Goal: Navigation & Orientation: Find specific page/section

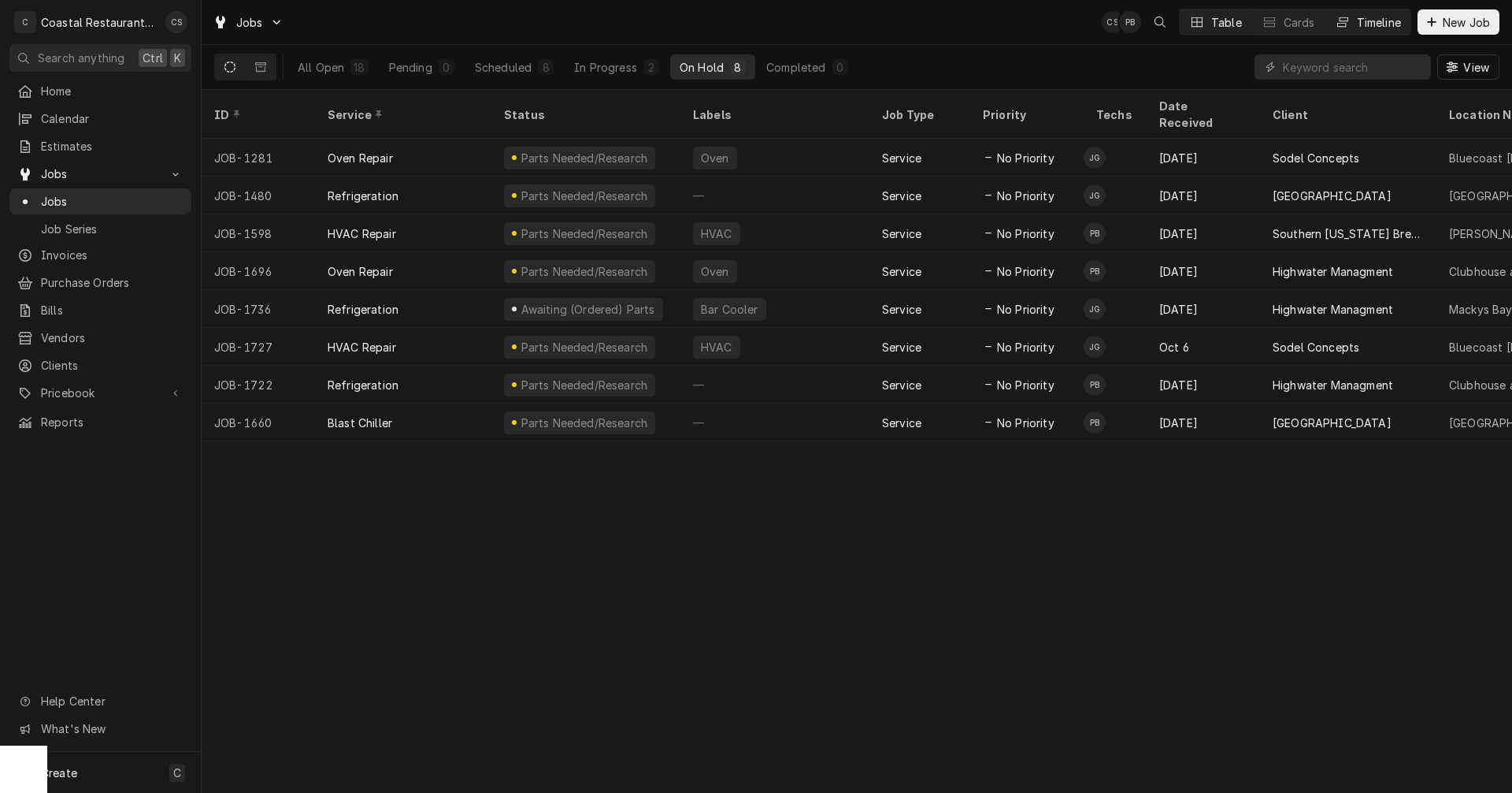
click at [1357, 25] on div "Timeline" at bounding box center [1379, 22] width 44 height 16
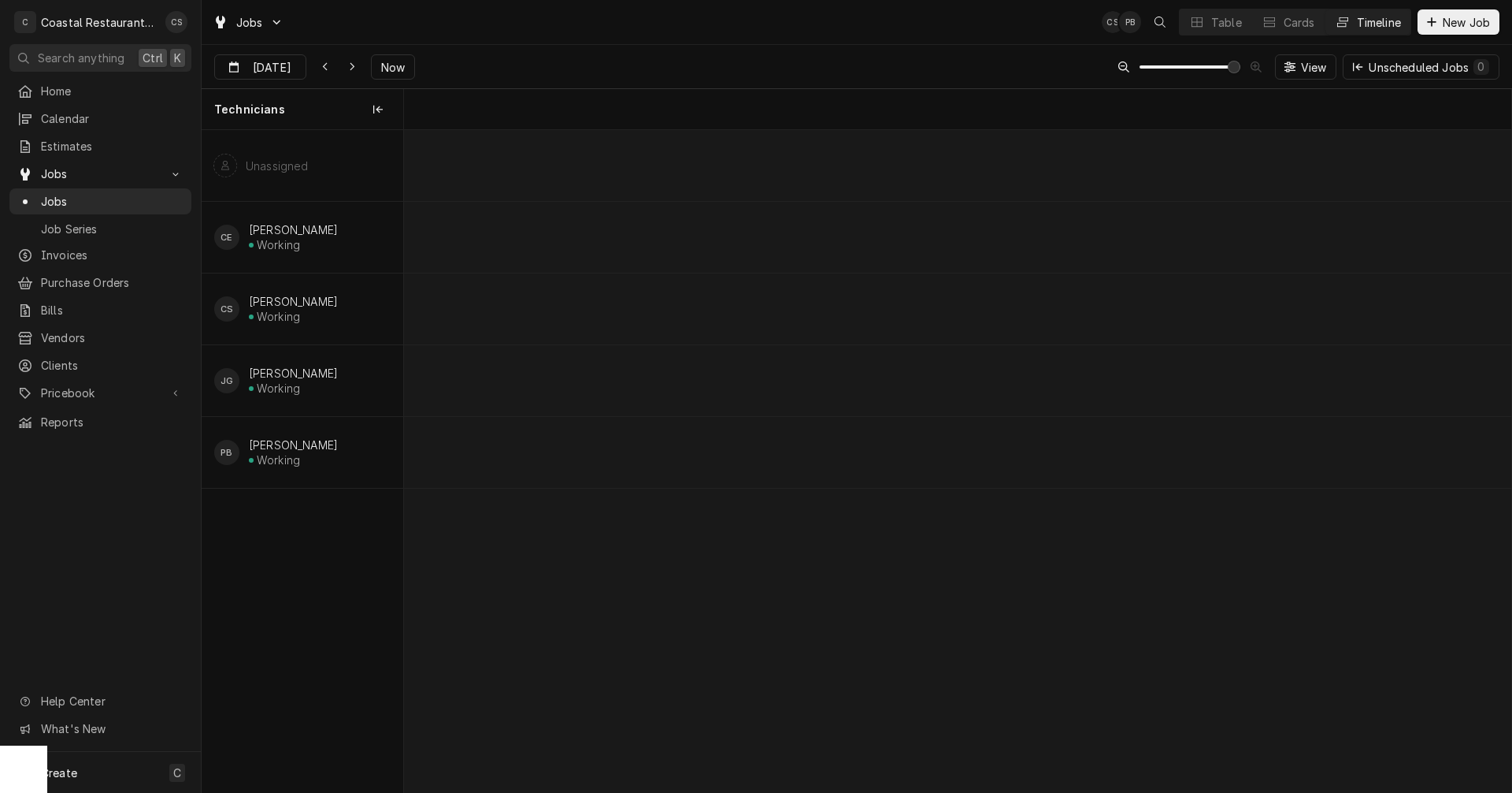
scroll to position [0, 21951]
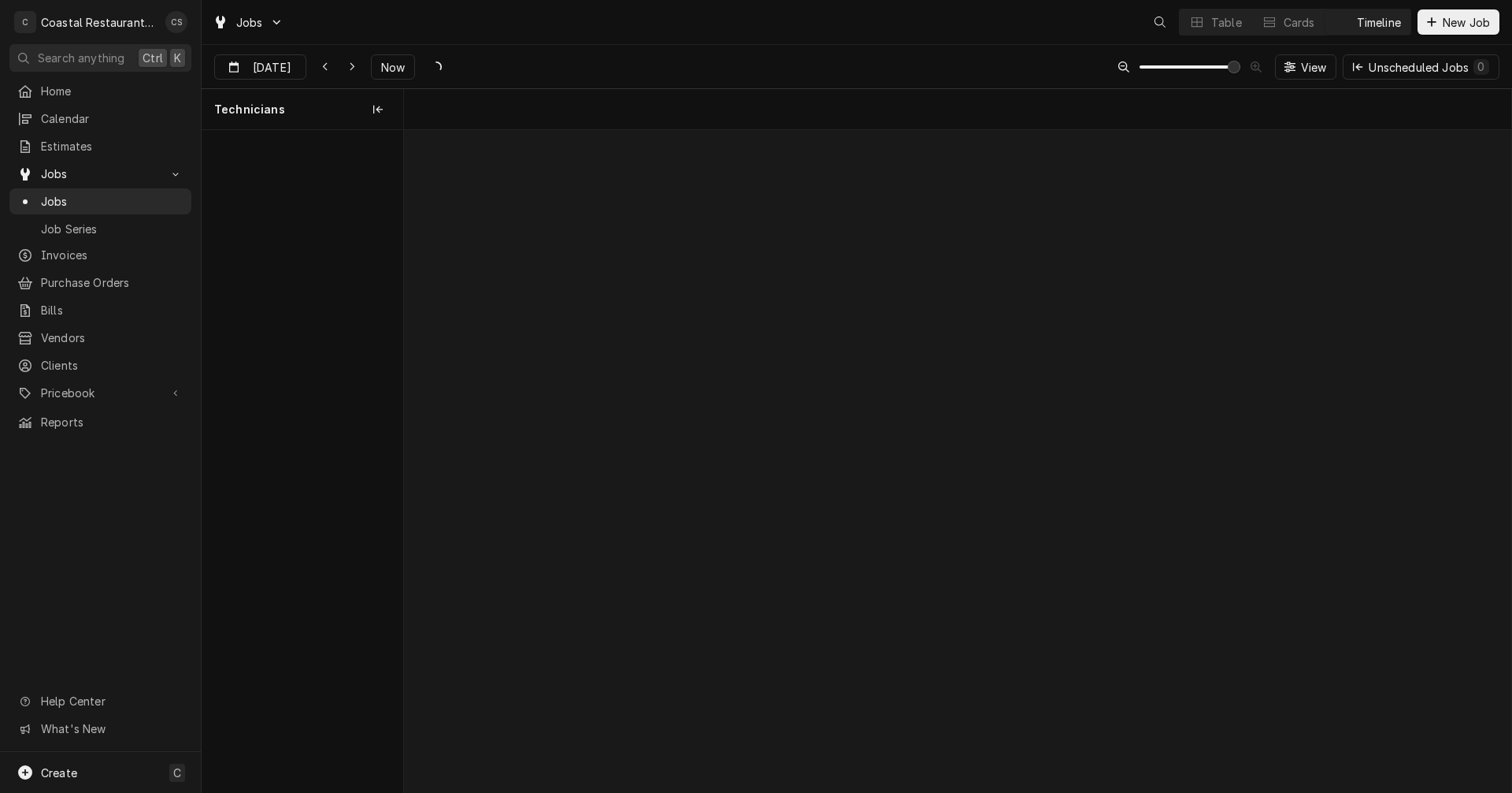
scroll to position [0, 21951]
